Goal: Information Seeking & Learning: Learn about a topic

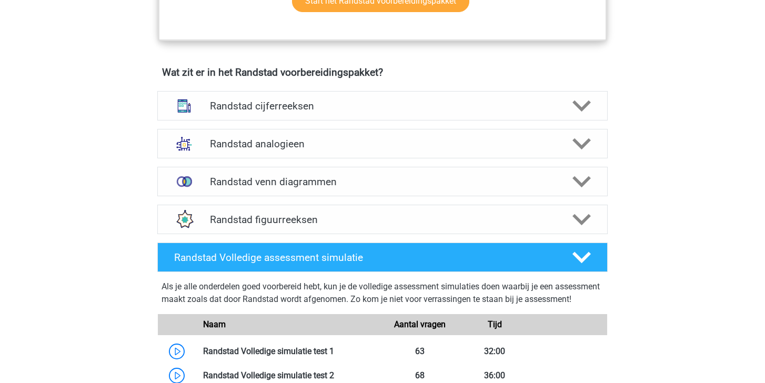
scroll to position [721, 0]
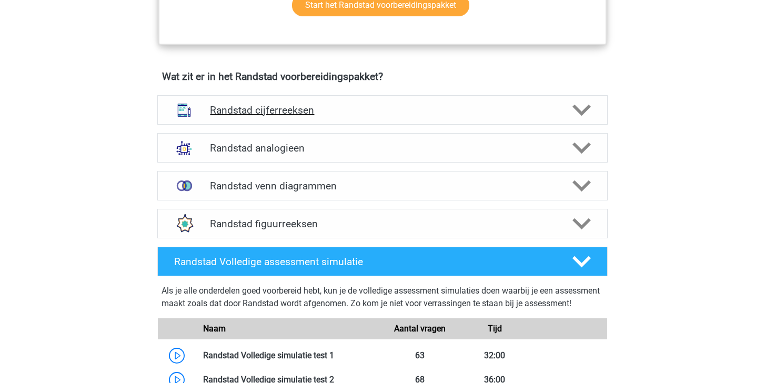
click at [583, 112] on polygon at bounding box center [582, 111] width 18 height 12
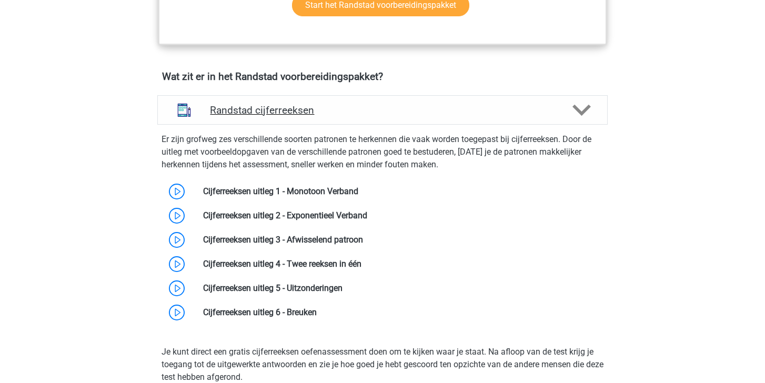
click at [583, 112] on polygon at bounding box center [582, 111] width 18 height 12
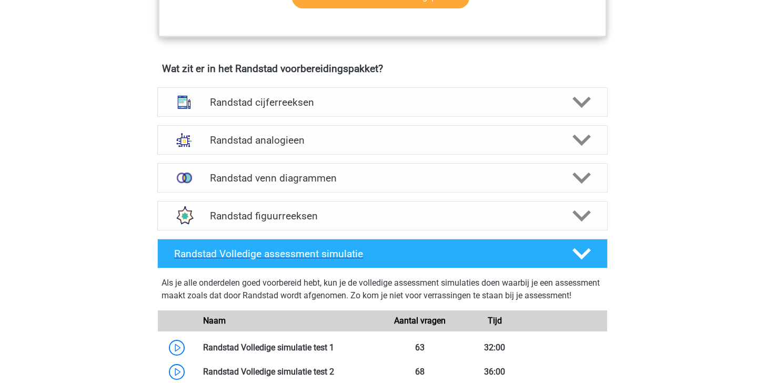
scroll to position [701, 0]
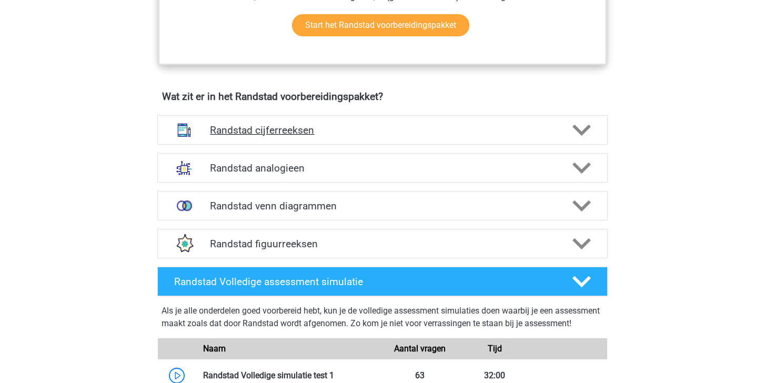
click at [585, 126] on icon at bounding box center [582, 130] width 18 height 18
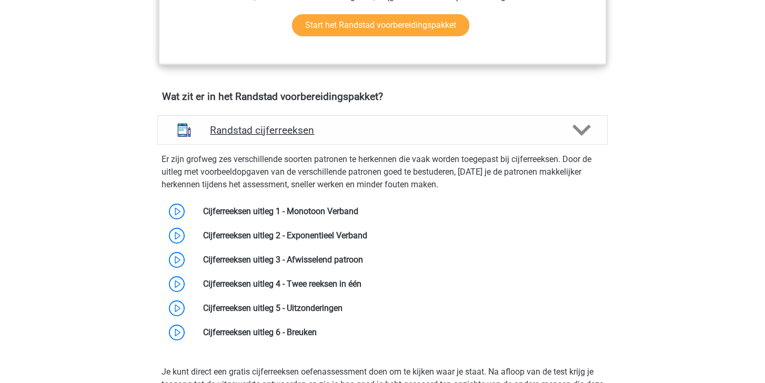
click at [577, 136] on icon at bounding box center [582, 130] width 18 height 18
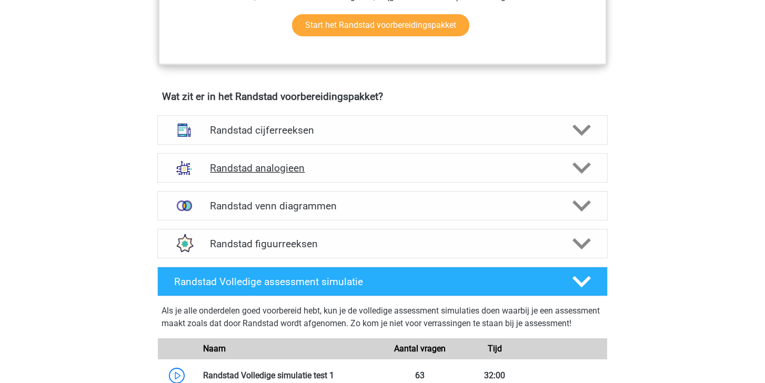
click at [579, 169] on polygon at bounding box center [582, 169] width 18 height 12
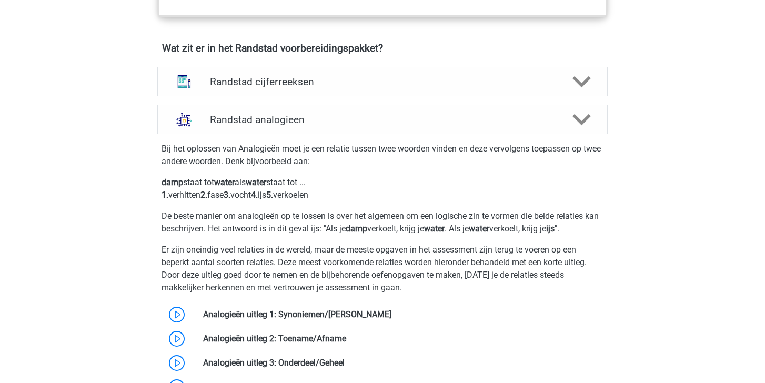
scroll to position [747, 0]
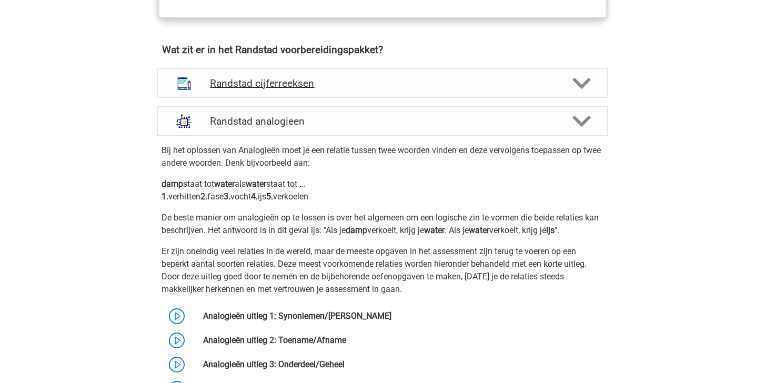
click at [586, 81] on polygon at bounding box center [582, 84] width 18 height 12
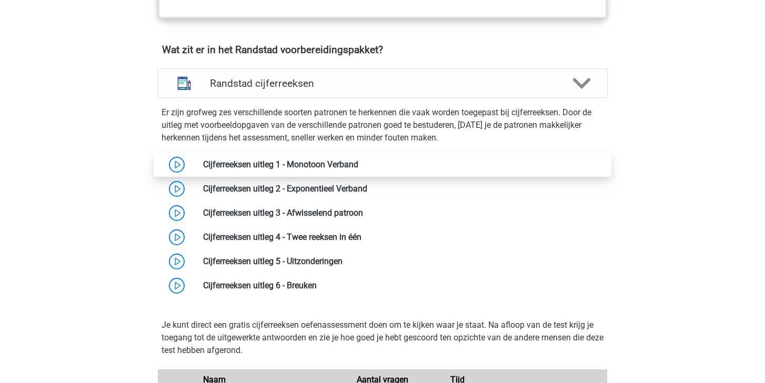
click at [358, 160] on link at bounding box center [358, 164] width 0 height 10
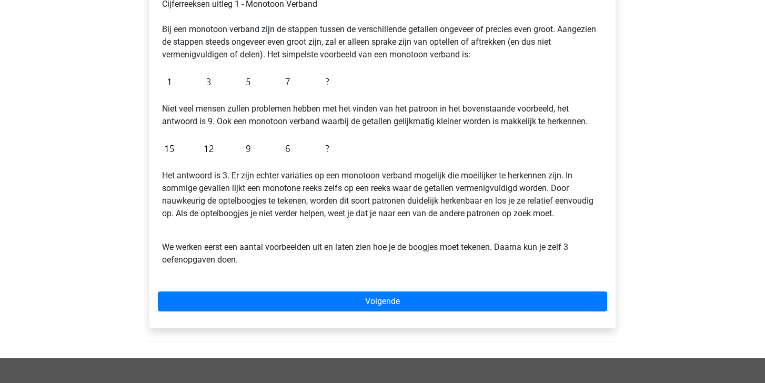
scroll to position [181, 0]
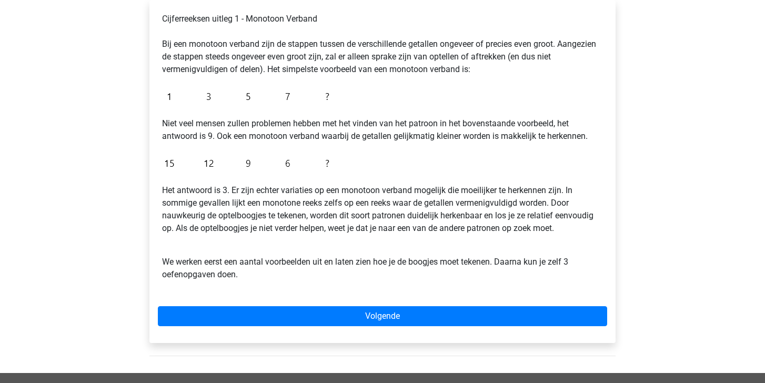
click at [182, 98] on img at bounding box center [248, 96] width 173 height 25
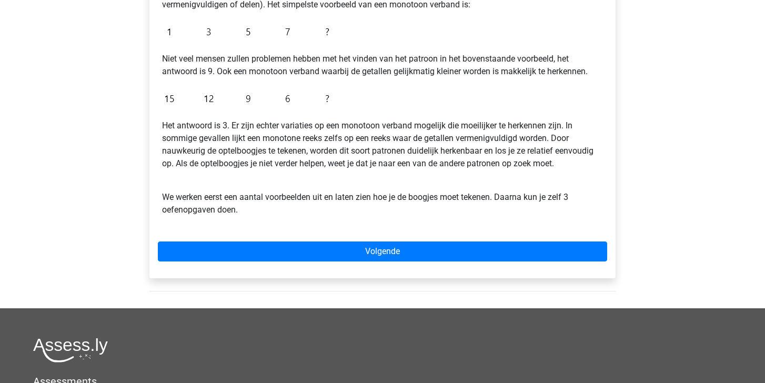
scroll to position [246, 0]
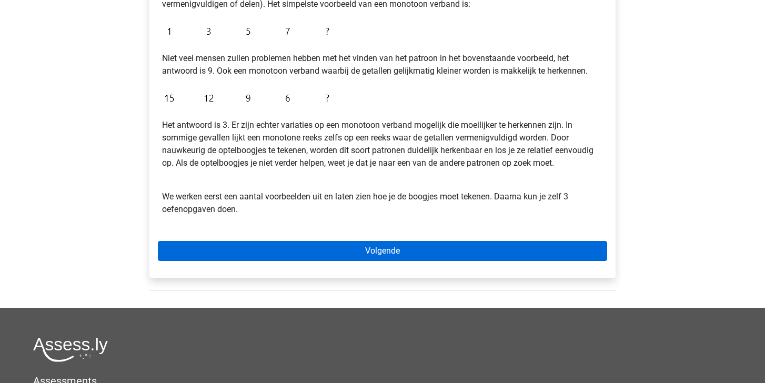
click at [304, 245] on link "Volgende" at bounding box center [382, 251] width 449 height 20
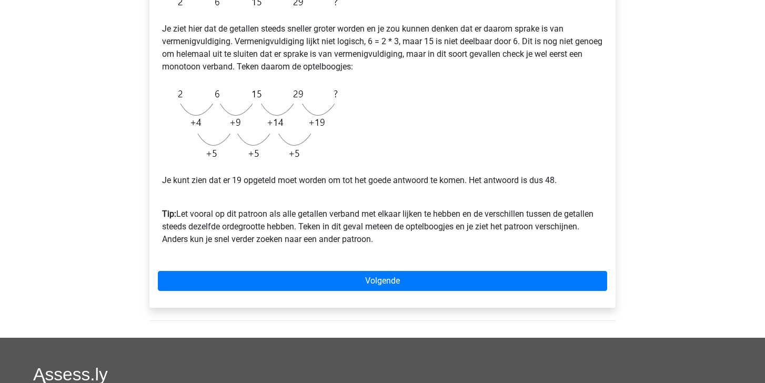
scroll to position [226, 0]
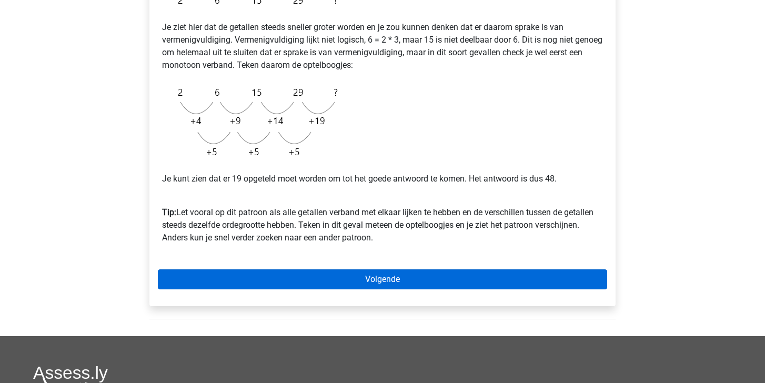
click at [407, 282] on link "Volgende" at bounding box center [382, 279] width 449 height 20
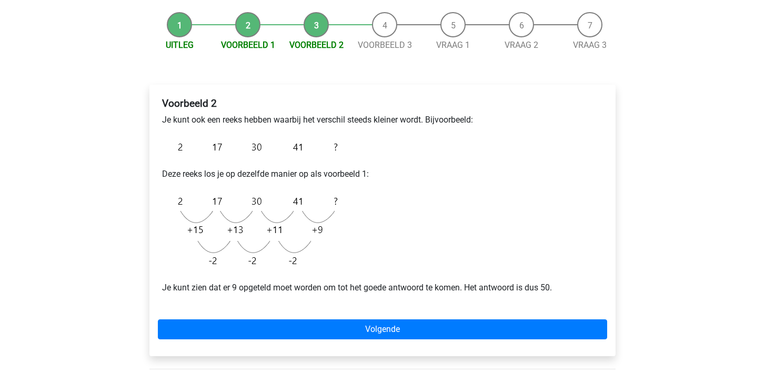
scroll to position [119, 0]
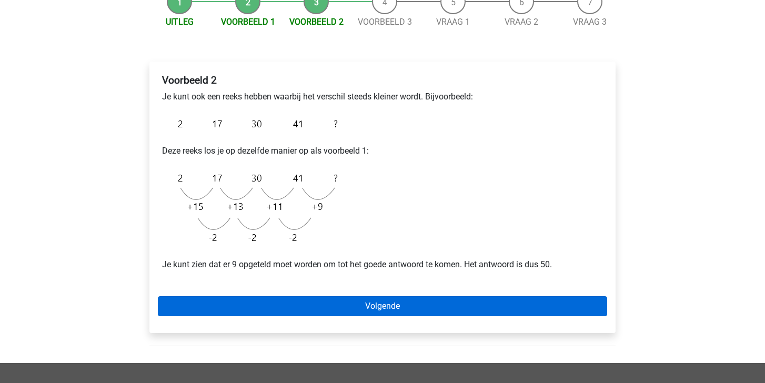
click at [407, 311] on link "Volgende" at bounding box center [382, 306] width 449 height 20
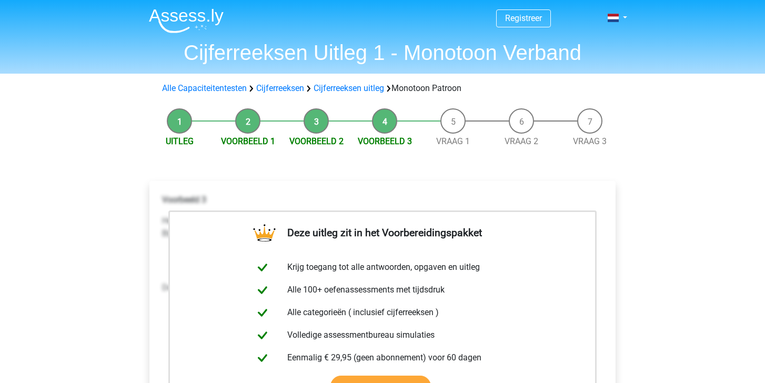
scroll to position [3, 0]
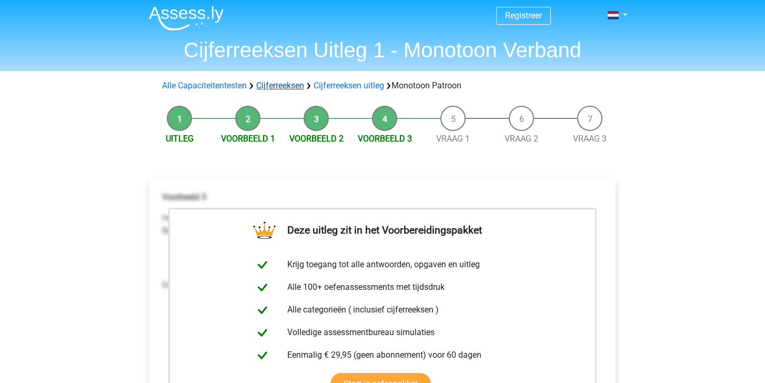
click at [279, 85] on link "Cijferreeksen" at bounding box center [280, 86] width 48 height 10
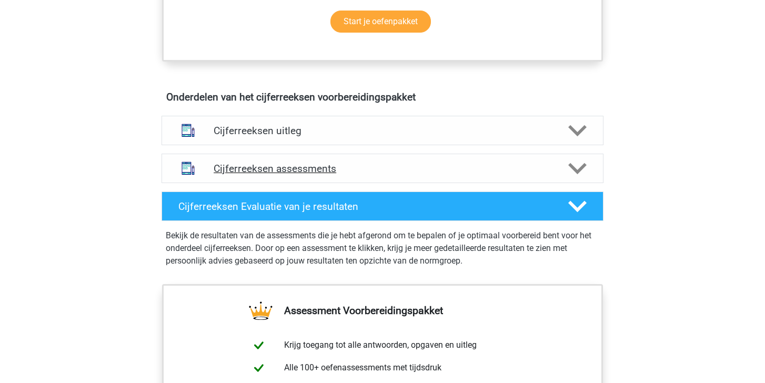
scroll to position [552, 0]
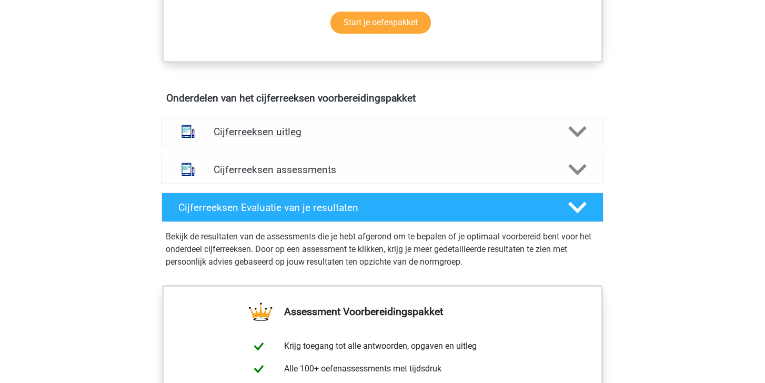
click at [574, 141] on icon at bounding box center [577, 132] width 18 height 18
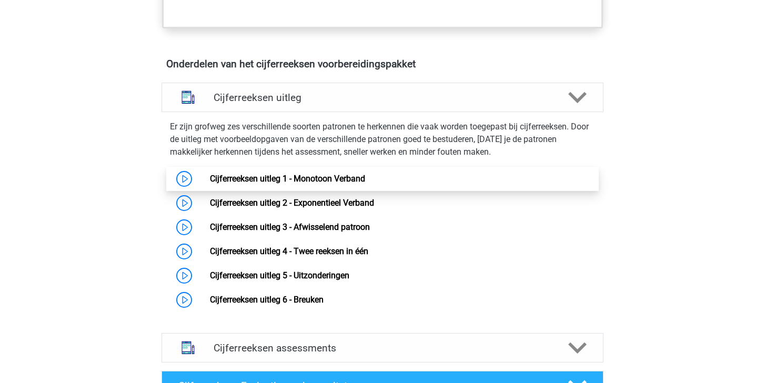
scroll to position [588, 0]
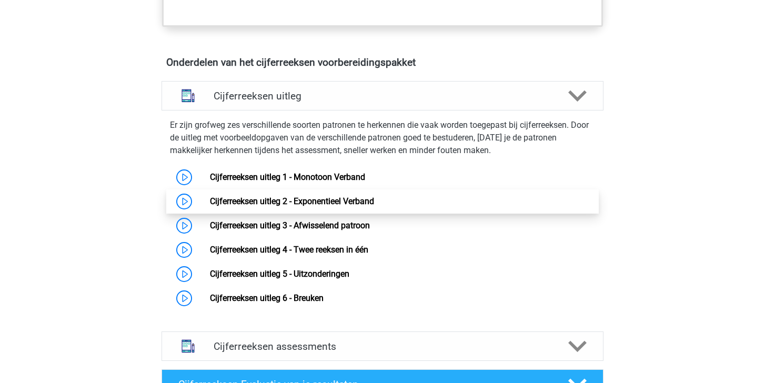
click at [342, 206] on link "Cijferreeksen uitleg 2 - Exponentieel Verband" at bounding box center [292, 201] width 164 height 10
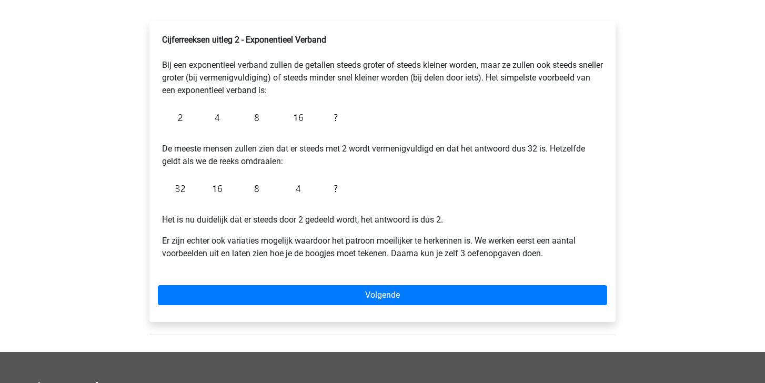
scroll to position [163, 0]
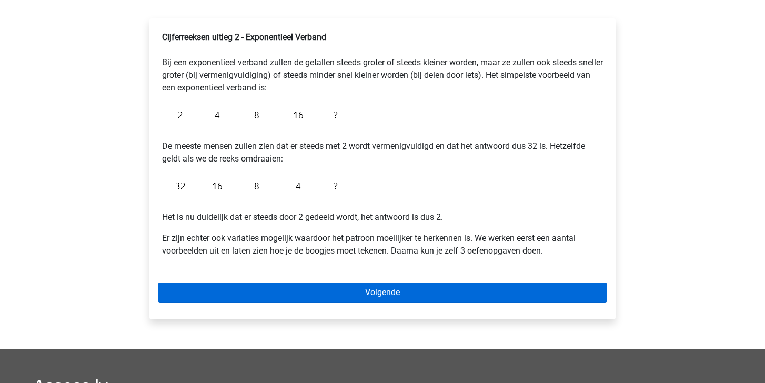
click at [452, 297] on link "Volgende" at bounding box center [382, 293] width 449 height 20
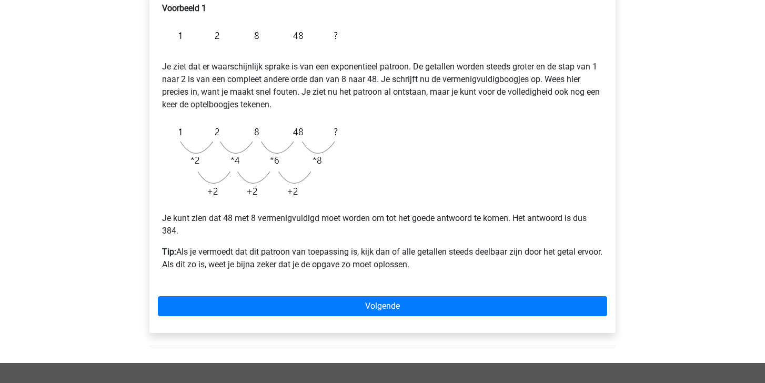
scroll to position [193, 0]
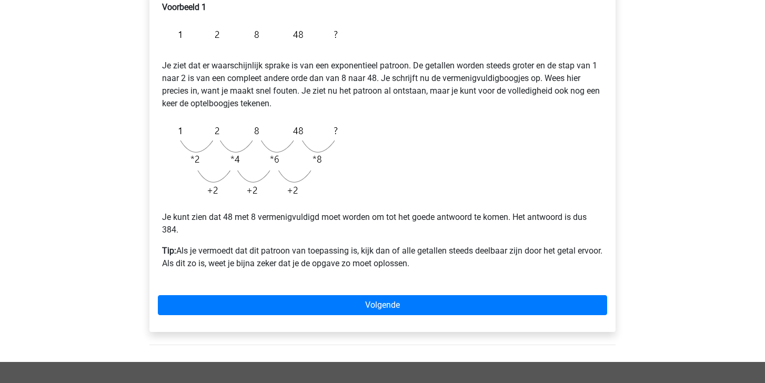
click at [485, 135] on div "Voorbeeld 1 Je ziet dat er waarschijnlijk sprake is van een exponentieel patroo…" at bounding box center [382, 140] width 449 height 286
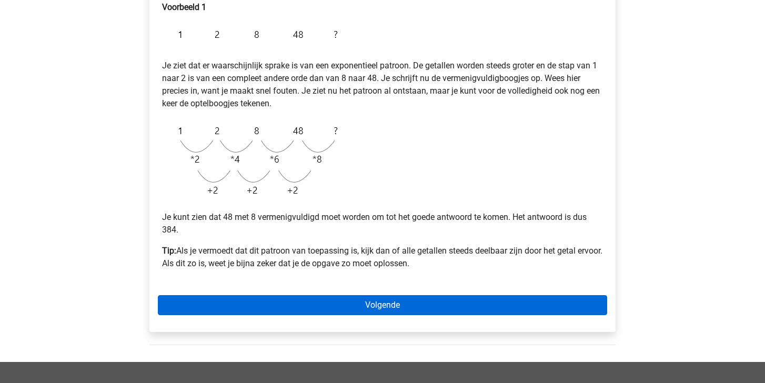
click at [398, 308] on link "Volgende" at bounding box center [382, 305] width 449 height 20
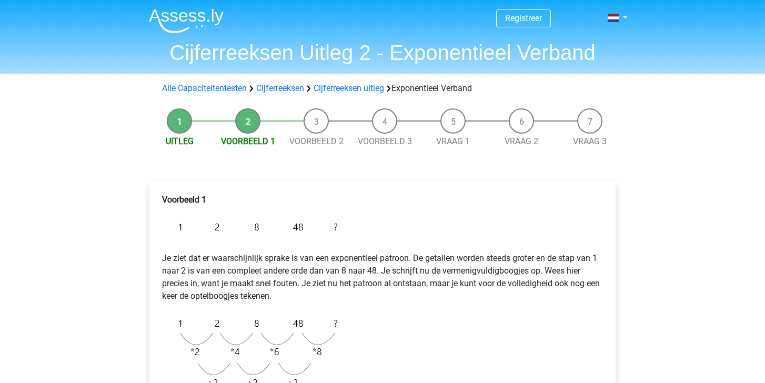
scroll to position [0, 0]
click at [291, 89] on link "Cijferreeksen" at bounding box center [280, 88] width 48 height 10
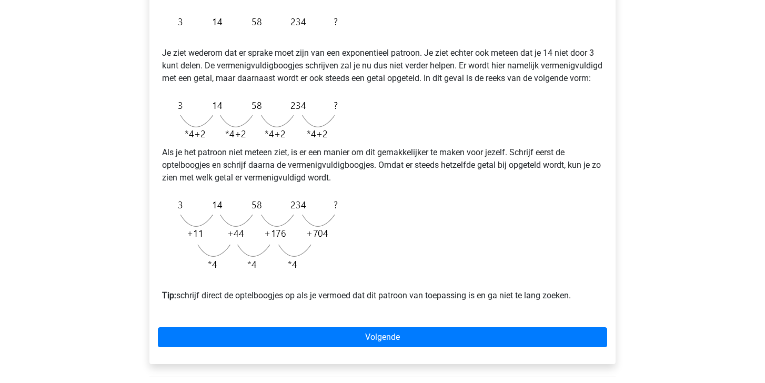
scroll to position [206, 0]
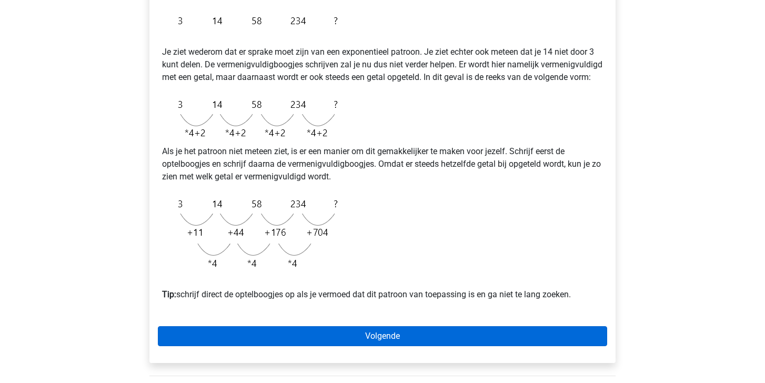
click at [406, 345] on link "Volgende" at bounding box center [382, 336] width 449 height 20
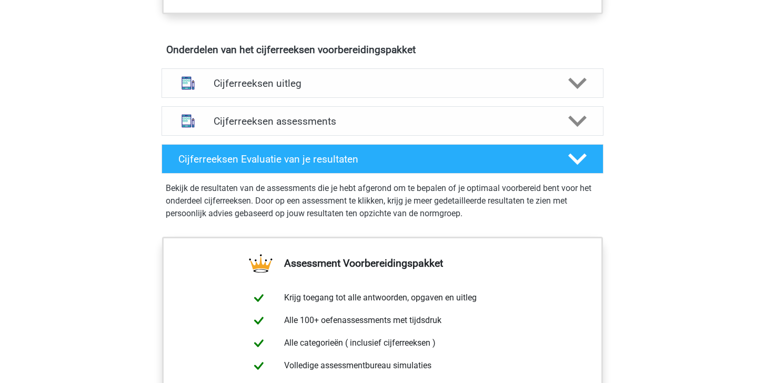
scroll to position [616, 0]
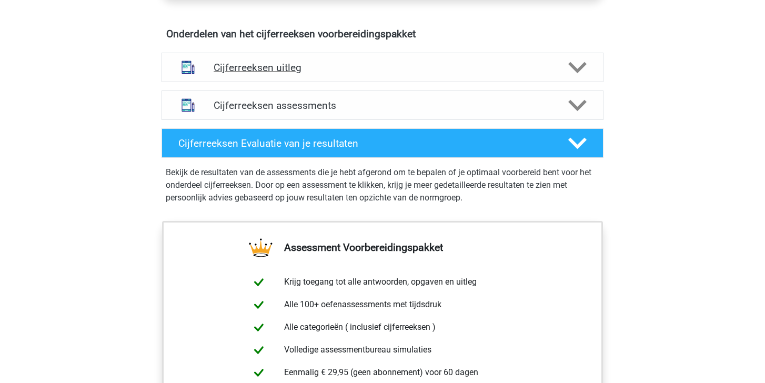
click at [581, 76] on icon at bounding box center [577, 67] width 18 height 18
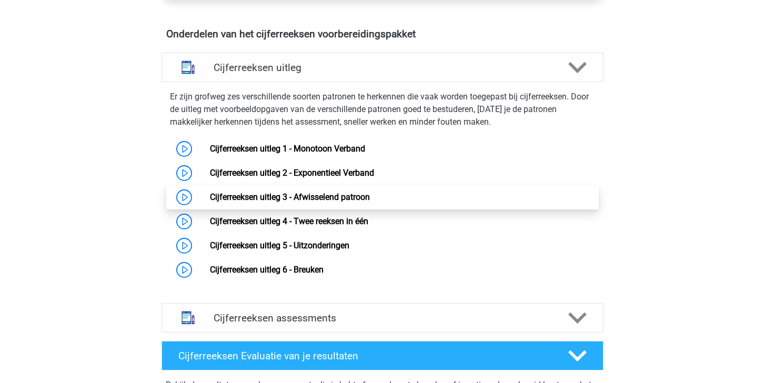
click at [370, 202] on link "Cijferreeksen uitleg 3 - Afwisselend patroon" at bounding box center [290, 197] width 160 height 10
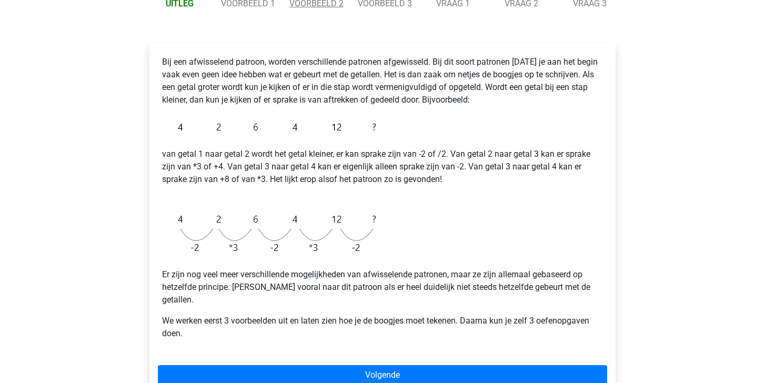
scroll to position [145, 0]
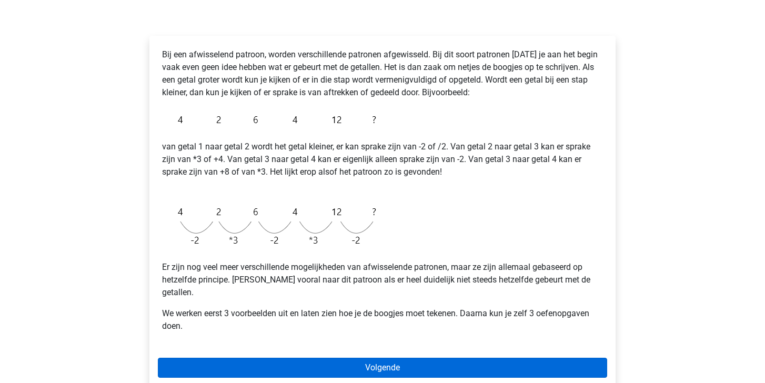
click at [328, 358] on link "Volgende" at bounding box center [382, 368] width 449 height 20
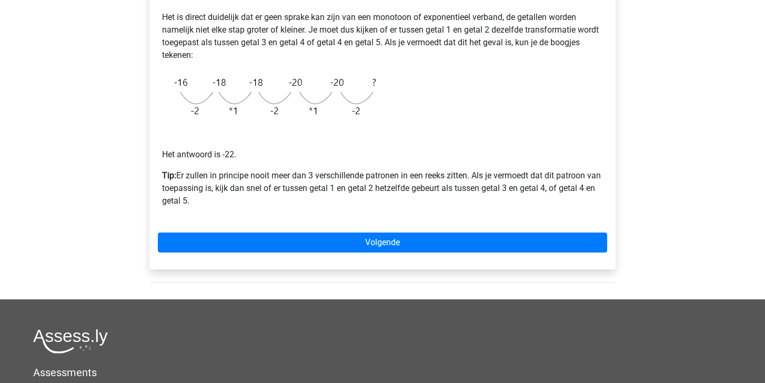
scroll to position [242, 0]
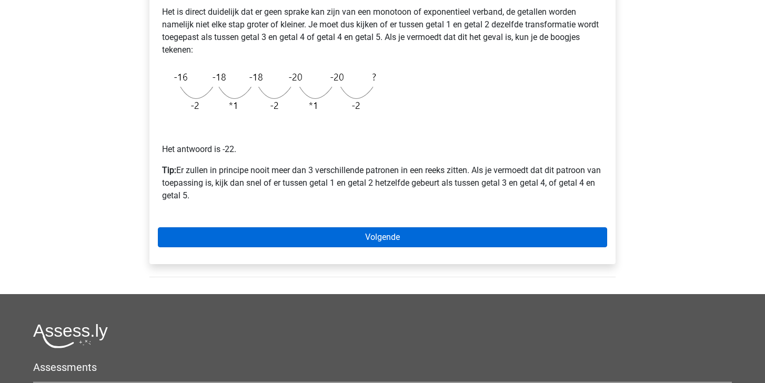
click at [377, 237] on link "Volgende" at bounding box center [382, 237] width 449 height 20
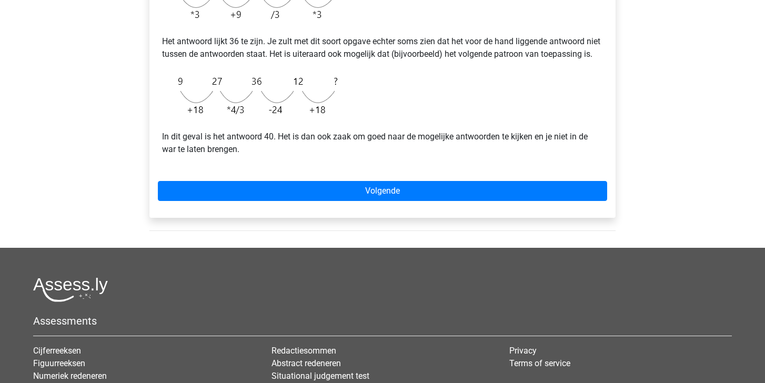
scroll to position [354, 0]
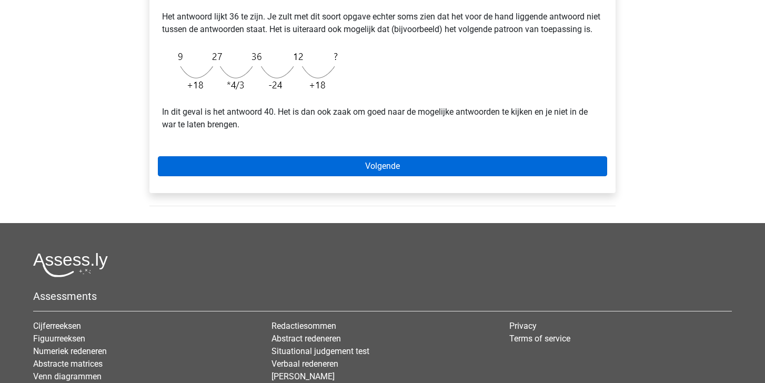
click at [431, 176] on link "Volgende" at bounding box center [382, 166] width 449 height 20
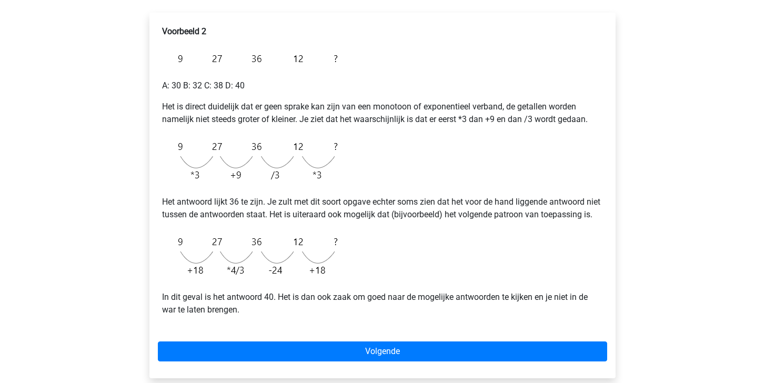
scroll to position [156, 0]
